Goal: Communication & Community: Answer question/provide support

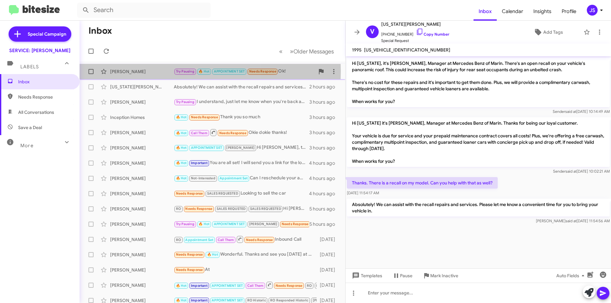
click at [139, 71] on div "[PERSON_NAME]" at bounding box center [142, 71] width 64 height 6
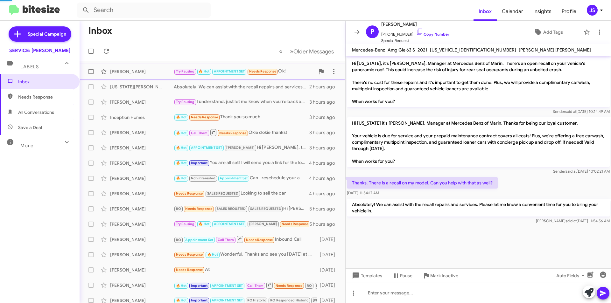
scroll to position [228, 0]
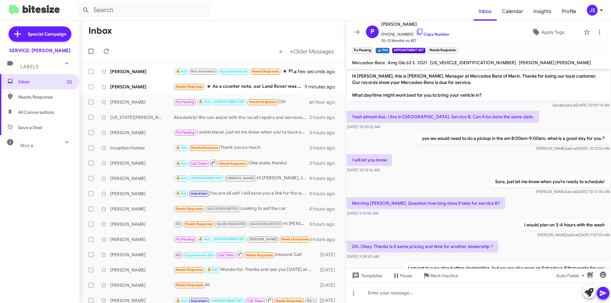
scroll to position [241, 0]
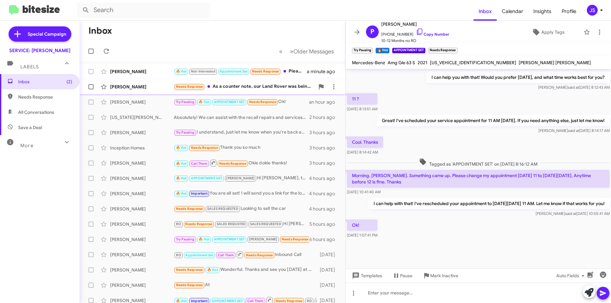
click at [126, 83] on div "[PERSON_NAME] Needs Response As a counter note, our Land Rover was being servic…" at bounding box center [212, 86] width 255 height 13
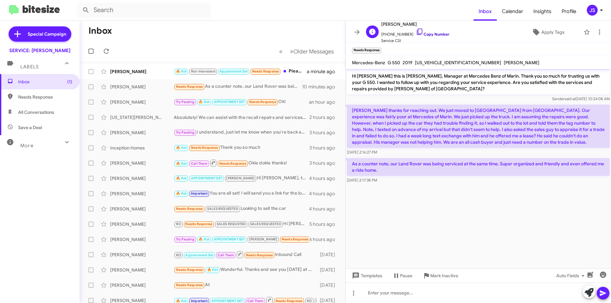
click at [416, 31] on icon at bounding box center [420, 32] width 8 height 8
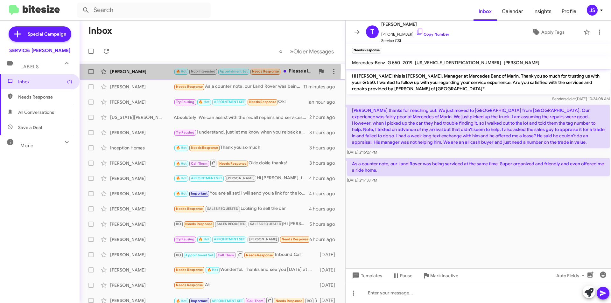
click at [143, 69] on div "[PERSON_NAME]" at bounding box center [142, 71] width 64 height 6
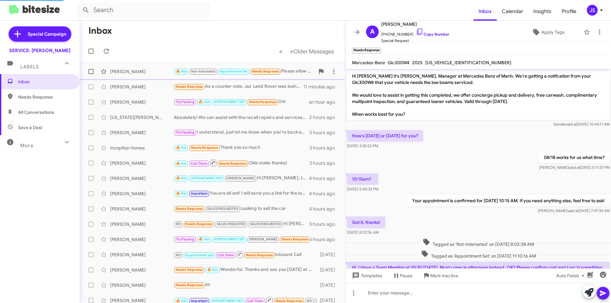
scroll to position [170, 0]
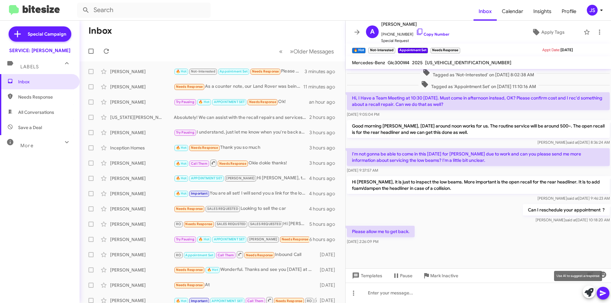
click at [591, 292] on icon at bounding box center [588, 292] width 9 height 9
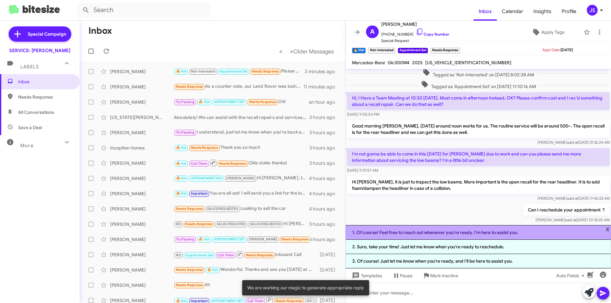
click at [427, 234] on li "1. Of course! Feel free to reach out whenever you're ready. I'm here to assist …" at bounding box center [478, 232] width 265 height 15
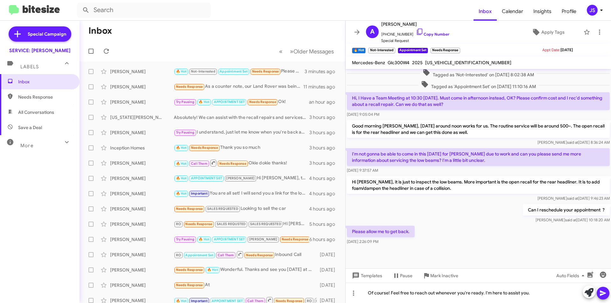
click at [601, 297] on icon at bounding box center [603, 294] width 8 height 8
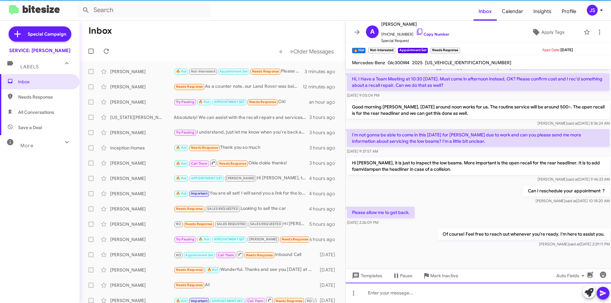
scroll to position [193, 0]
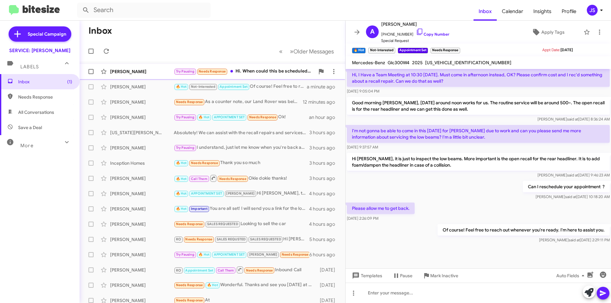
click at [168, 73] on div "[PERSON_NAME]" at bounding box center [142, 71] width 64 height 6
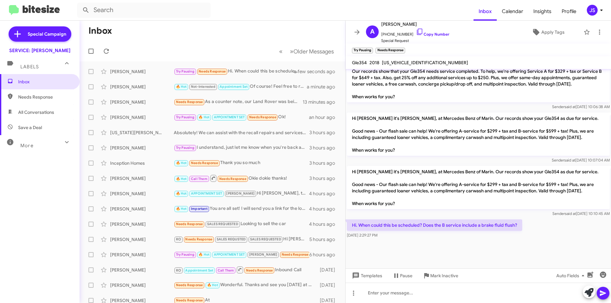
scroll to position [1086, 0]
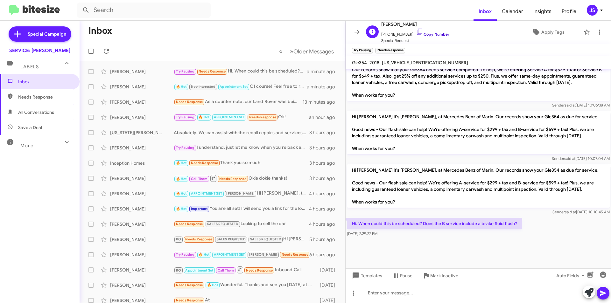
click at [416, 34] on icon at bounding box center [420, 32] width 8 height 8
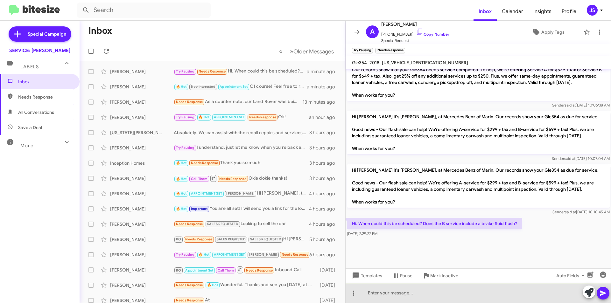
click at [399, 302] on div at bounding box center [478, 293] width 265 height 20
click at [402, 294] on div "Hi Andrew , yest the B service" at bounding box center [478, 293] width 265 height 20
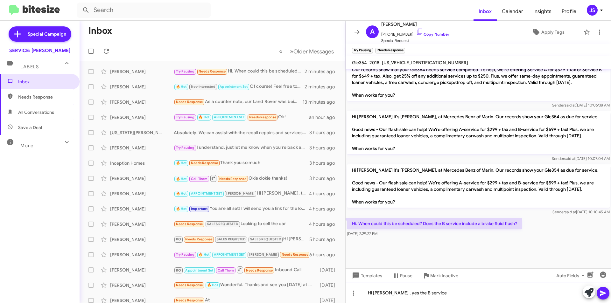
click at [460, 291] on div "Hi Andrew , yes the B service" at bounding box center [478, 293] width 265 height 20
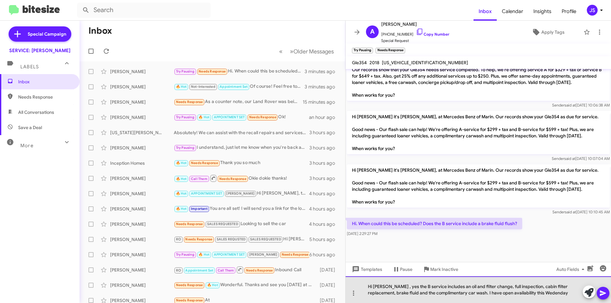
drag, startPoint x: 513, startPoint y: 292, endPoint x: 502, endPoint y: 287, distance: 12.2
click at [502, 287] on div "Hi Andrew , yes the B service includes an oil and filter change, full inspectio…" at bounding box center [478, 289] width 265 height 27
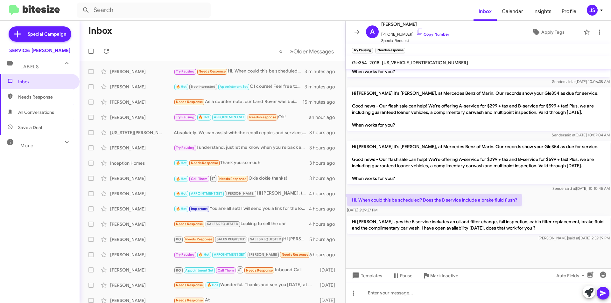
scroll to position [1115, 0]
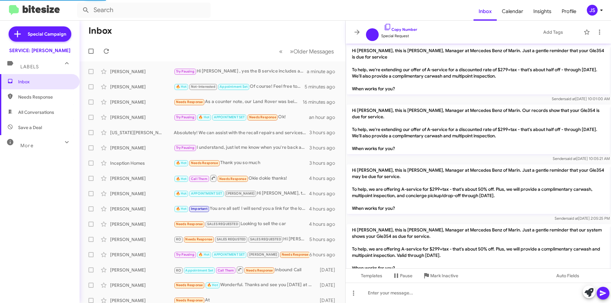
scroll to position [844, 0]
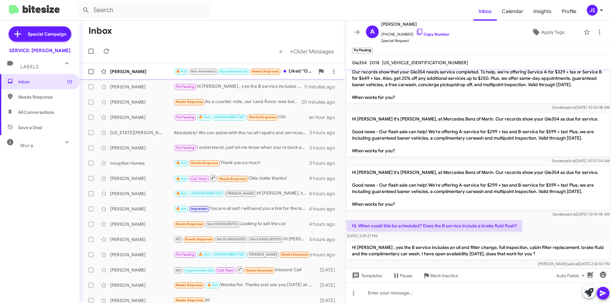
click at [145, 70] on div "[PERSON_NAME]" at bounding box center [142, 71] width 64 height 6
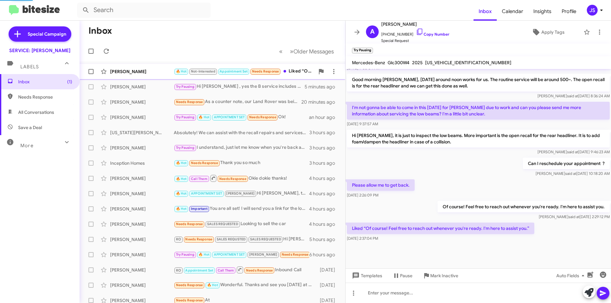
scroll to position [216, 0]
click at [496, 165] on div "Can I reschedule your appointment ? Judith said at Aug 18, 2025, 10:18:20 AM" at bounding box center [478, 168] width 265 height 22
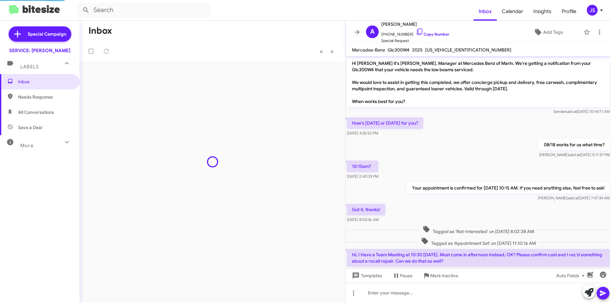
scroll to position [203, 0]
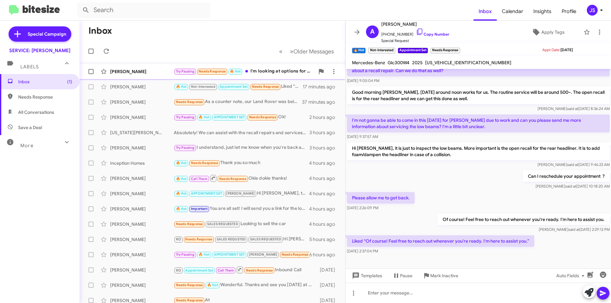
click at [143, 70] on div "[PERSON_NAME]" at bounding box center [142, 71] width 64 height 6
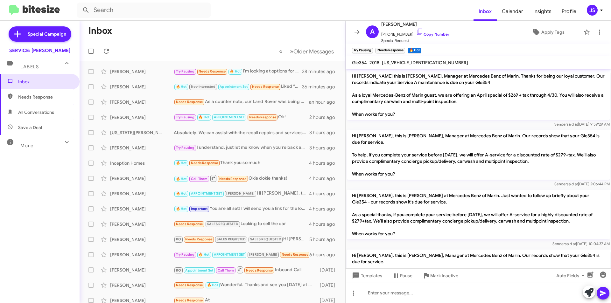
scroll to position [32, 0]
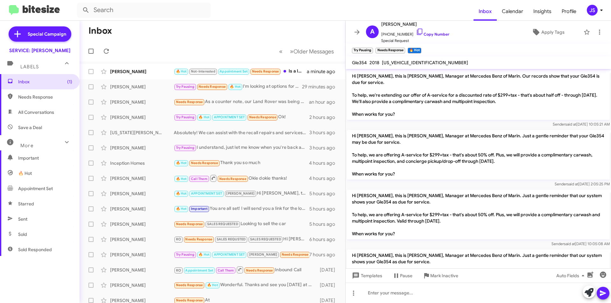
scroll to position [819, 0]
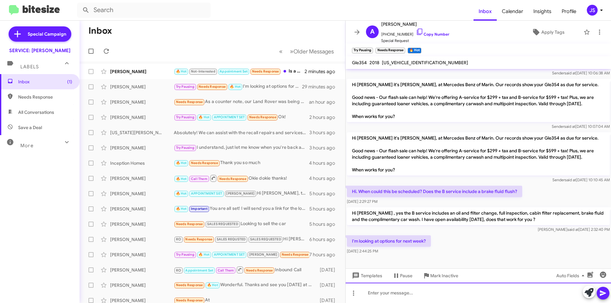
click at [506, 298] on div at bounding box center [478, 293] width 265 height 20
click at [443, 298] on div "what is the best day and time for you nexct week?" at bounding box center [478, 293] width 265 height 20
click at [455, 293] on div "what is the best day and time for you nexct week?" at bounding box center [478, 293] width 265 height 20
click at [496, 295] on div "what is the best day and time for you next week?" at bounding box center [478, 293] width 265 height 20
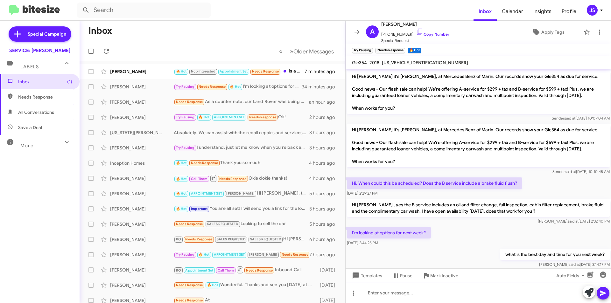
scroll to position [1223, 0]
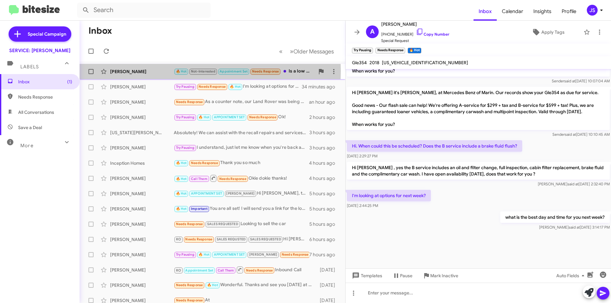
click at [158, 71] on div "[PERSON_NAME]" at bounding box center [142, 71] width 64 height 6
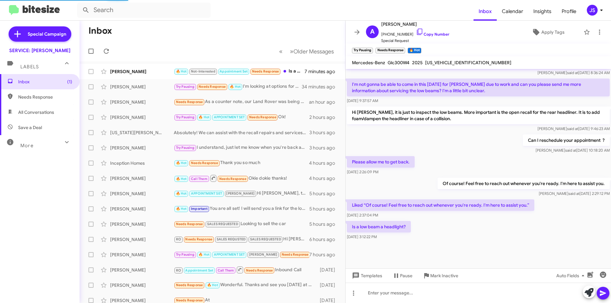
scroll to position [239, 0]
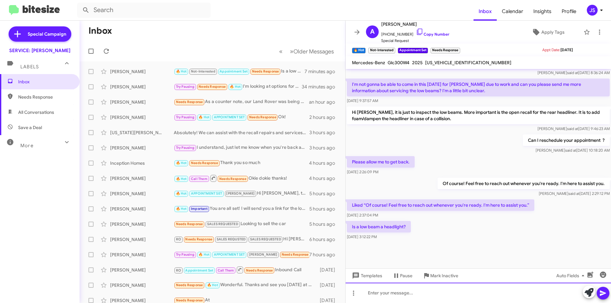
click at [413, 295] on div at bounding box center [478, 293] width 265 height 20
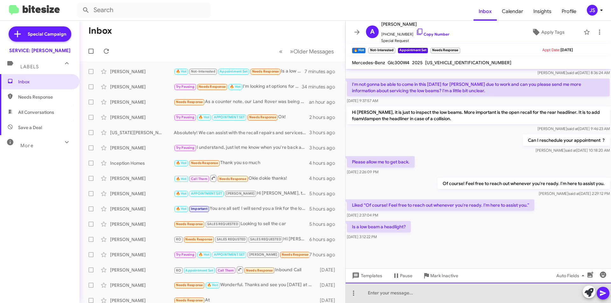
click at [420, 297] on div at bounding box center [478, 293] width 265 height 20
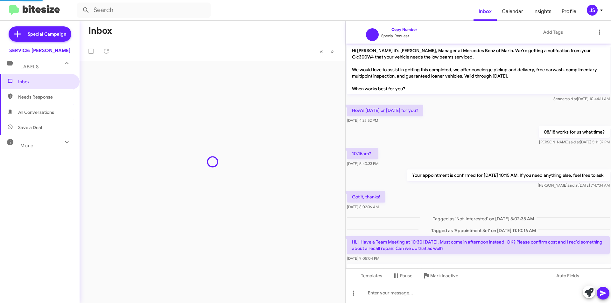
scroll to position [214, 0]
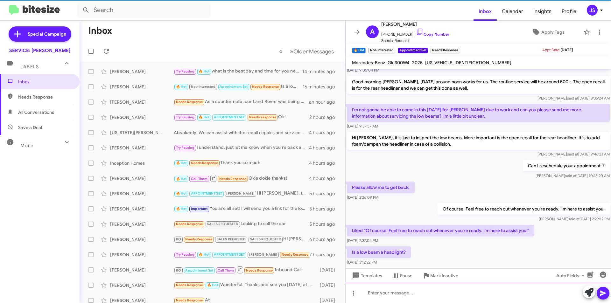
click at [403, 296] on div at bounding box center [478, 293] width 265 height 20
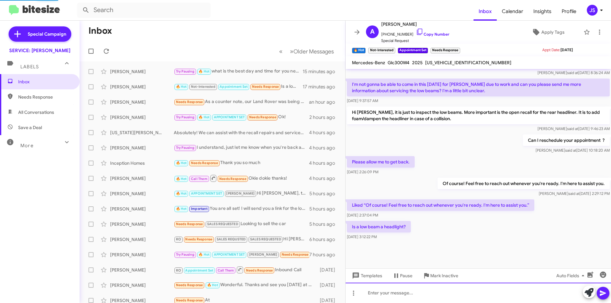
scroll to position [0, 0]
